Goal: Task Accomplishment & Management: Use online tool/utility

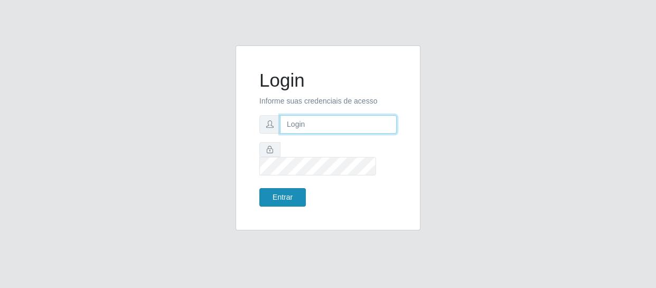
type input "[EMAIL_ADDRESS][DOMAIN_NAME]"
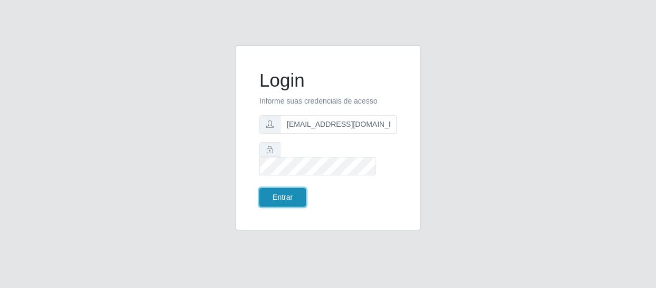
click at [288, 188] on button "Entrar" at bounding box center [282, 197] width 46 height 18
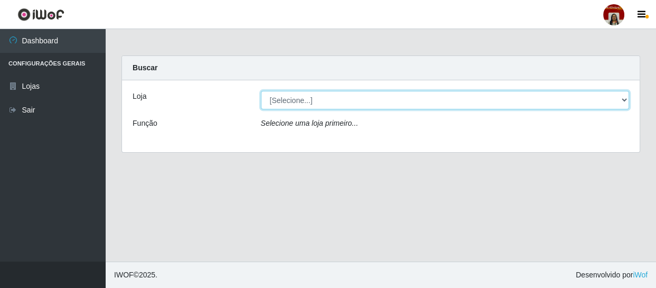
click at [627, 96] on select "[Selecione...] Mar Vermelho - Loja 04" at bounding box center [445, 100] width 368 height 18
select select "251"
click at [261, 91] on select "[Selecione...] Mar Vermelho - Loja 04" at bounding box center [445, 100] width 368 height 18
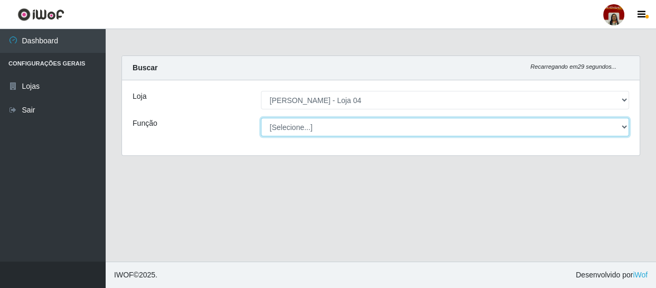
click at [621, 127] on select "[Selecione...] ASG ASG + ASG ++ Auxiliar de Depósito Auxiliar de Depósito + Aux…" at bounding box center [445, 127] width 368 height 18
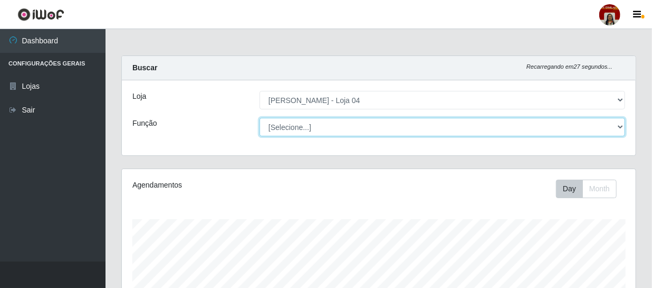
scroll to position [219, 514]
select select "110"
click at [260, 118] on select "[Selecione...] ASG ASG + ASG ++ Auxiliar de Depósito Auxiliar de Depósito + Aux…" at bounding box center [443, 127] width 366 height 18
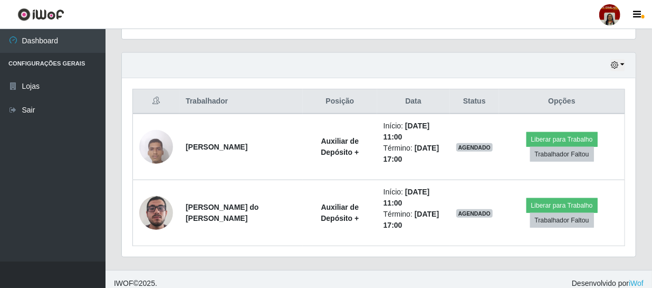
scroll to position [356, 0]
